Goal: Information Seeking & Learning: Learn about a topic

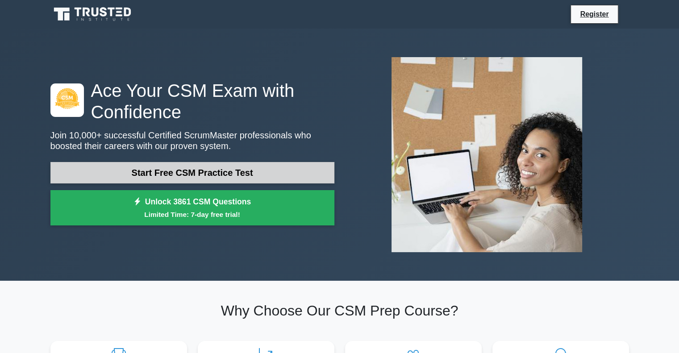
click at [128, 173] on link "Start Free CSM Practice Test" at bounding box center [192, 172] width 284 height 21
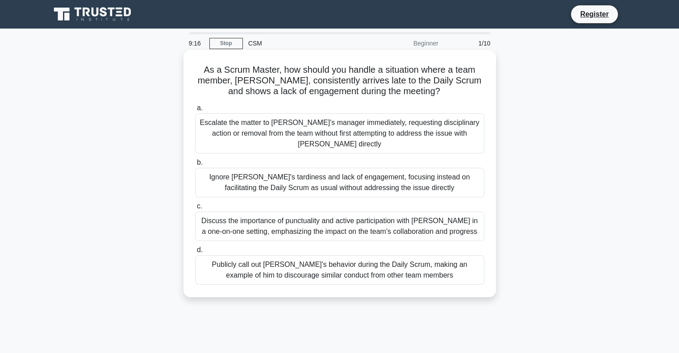
click at [216, 220] on div "Discuss the importance of punctuality and active participation with [PERSON_NAM…" at bounding box center [339, 226] width 289 height 29
click at [195, 209] on input "c. Discuss the importance of punctuality and active participation with [PERSON_…" at bounding box center [195, 207] width 0 height 6
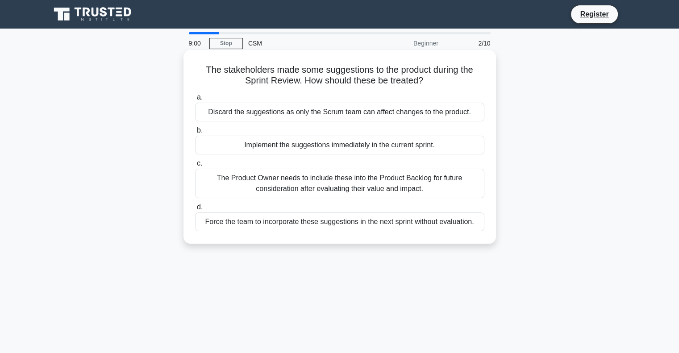
click at [208, 191] on div "The Product Owner needs to include these into the Product Backlog for future co…" at bounding box center [339, 183] width 289 height 29
click at [195, 166] on input "c. The Product Owner needs to include these into the Product Backlog for future…" at bounding box center [195, 164] width 0 height 6
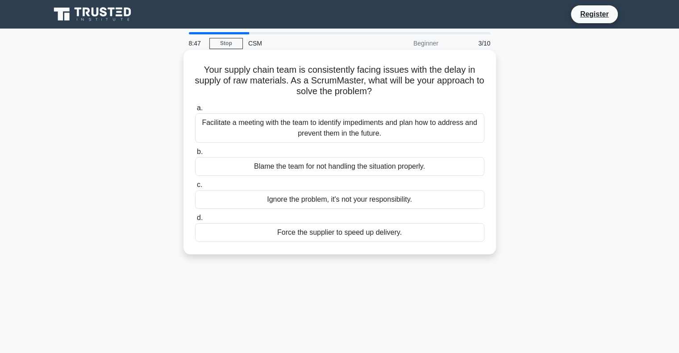
click at [234, 133] on div "Facilitate a meeting with the team to identify impediments and plan how to addr…" at bounding box center [339, 127] width 289 height 29
click at [195, 111] on input "a. Facilitate a meeting with the team to identify impediments and plan how to a…" at bounding box center [195, 108] width 0 height 6
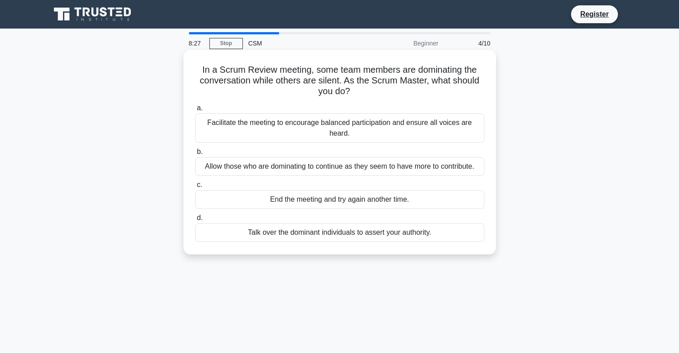
click at [220, 137] on div "Facilitate the meeting to encourage balanced participation and ensure all voice…" at bounding box center [339, 127] width 289 height 29
click at [195, 111] on input "a. Facilitate the meeting to encourage balanced participation and ensure all vo…" at bounding box center [195, 108] width 0 height 6
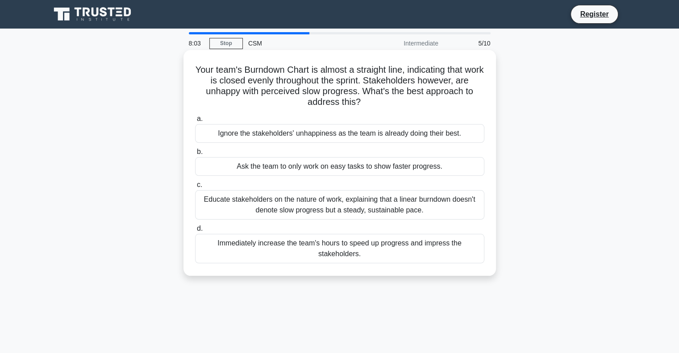
click at [203, 208] on div "Educate stakeholders on the nature of work, explaining that a linear burndown d…" at bounding box center [339, 204] width 289 height 29
click at [195, 188] on input "c. Educate stakeholders on the nature of work, explaining that a linear burndow…" at bounding box center [195, 185] width 0 height 6
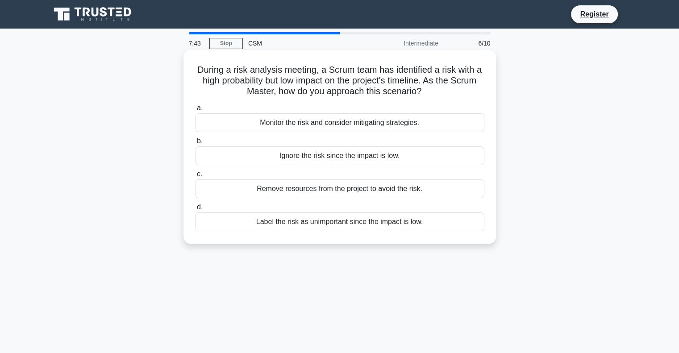
click at [220, 132] on div "Monitor the risk and consider mitigating strategies." at bounding box center [339, 122] width 289 height 19
click at [195, 111] on input "a. Monitor the risk and consider mitigating strategies." at bounding box center [195, 108] width 0 height 6
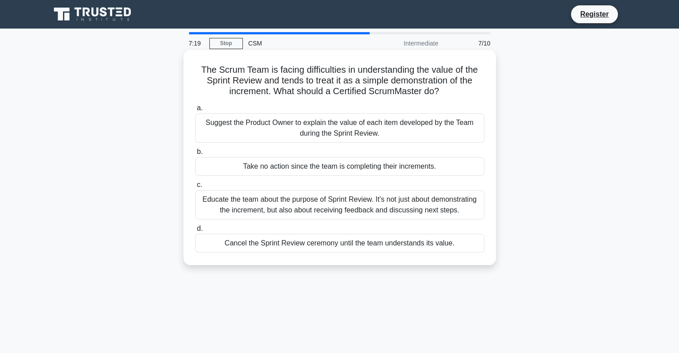
click at [203, 199] on div "Educate the team about the purpose of Sprint Review. It's not just about demons…" at bounding box center [339, 204] width 289 height 29
click at [195, 188] on input "c. Educate the team about the purpose of Sprint Review. It's not just about dem…" at bounding box center [195, 185] width 0 height 6
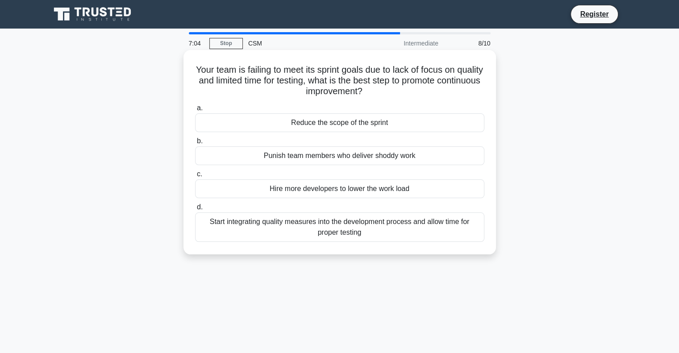
click at [237, 225] on div "Start integrating quality measures into the development process and allow time …" at bounding box center [339, 226] width 289 height 29
click at [195, 210] on input "d. Start integrating quality measures into the development process and allow ti…" at bounding box center [195, 207] width 0 height 6
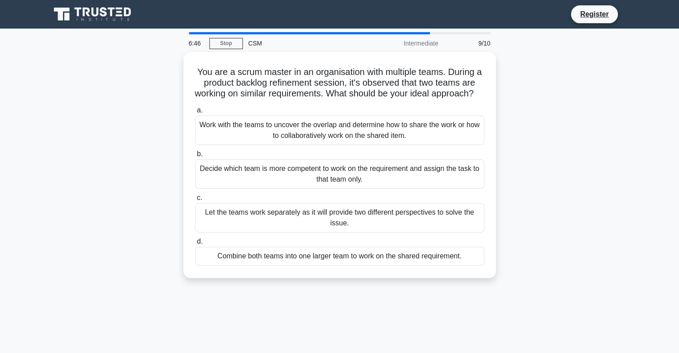
scroll to position [5, 0]
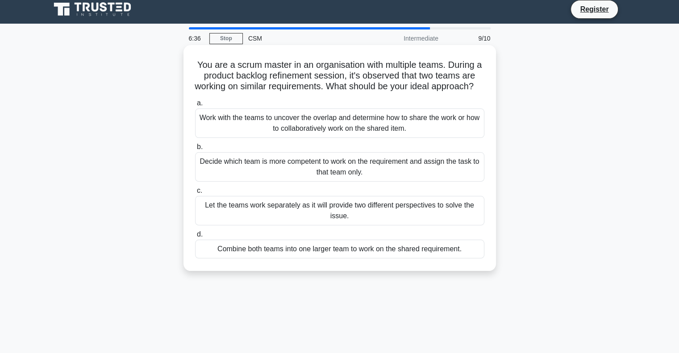
click at [229, 135] on div "Work with the teams to uncover the overlap and determine how to share the work …" at bounding box center [339, 122] width 289 height 29
click at [195, 106] on input "a. Work with the teams to uncover the overlap and determine how to share the wo…" at bounding box center [195, 103] width 0 height 6
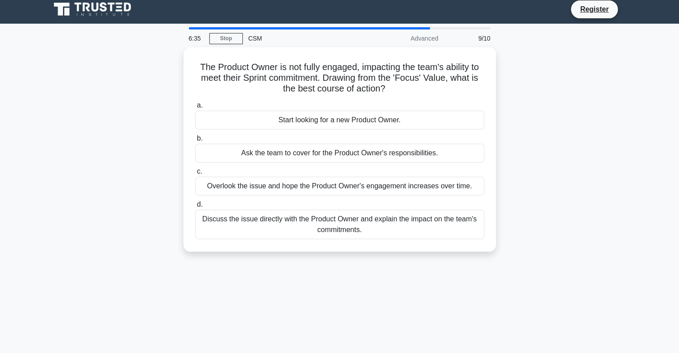
scroll to position [0, 0]
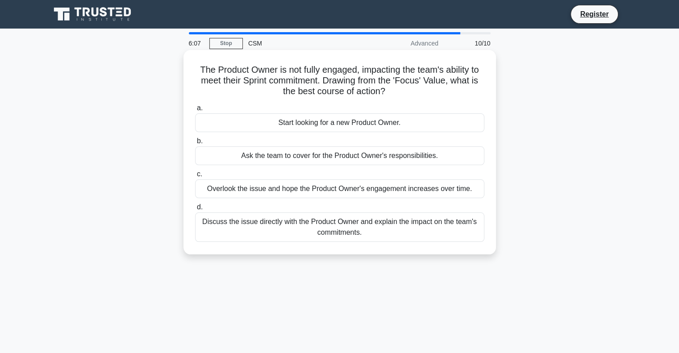
click at [245, 214] on div "Discuss the issue directly with the Product Owner and explain the impact on the…" at bounding box center [339, 226] width 289 height 29
click at [195, 210] on input "d. Discuss the issue directly with the Product Owner and explain the impact on …" at bounding box center [195, 207] width 0 height 6
